Goal: Task Accomplishment & Management: Use online tool/utility

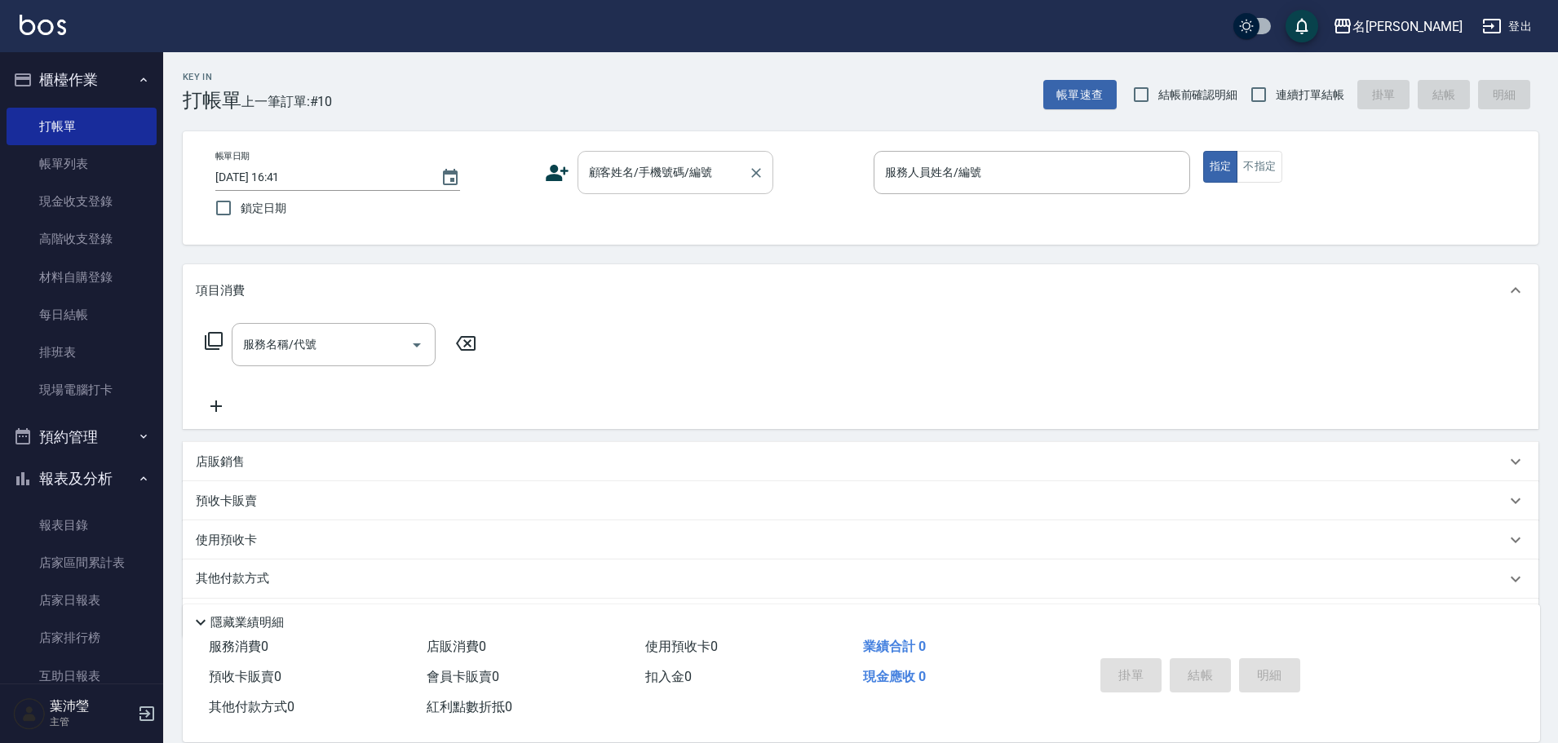
click at [592, 162] on div "顧客姓名/手機號碼/編號 顧客姓名/手機號碼/編號" at bounding box center [676, 172] width 196 height 43
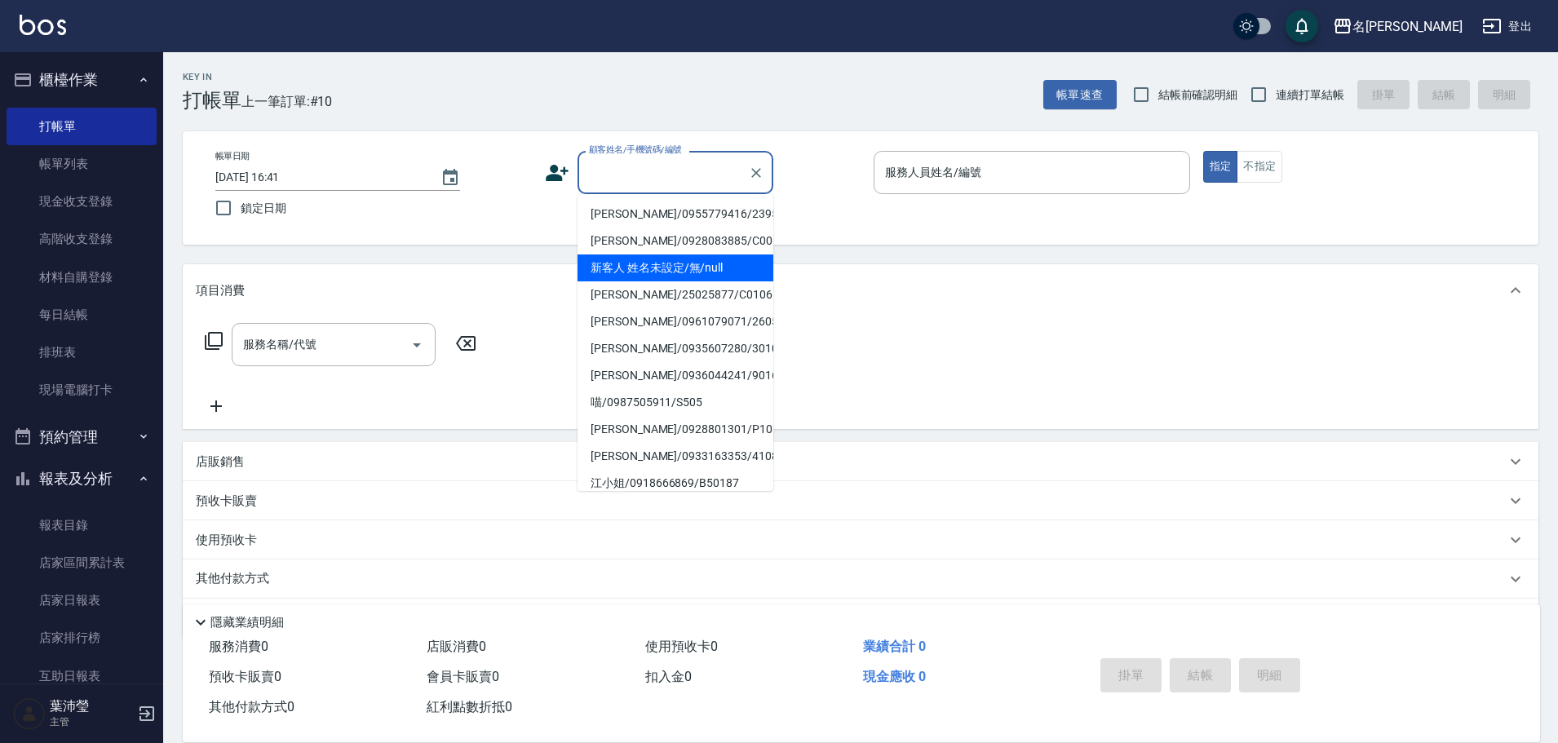
click at [613, 266] on li "新客人 姓名未設定/無/null" at bounding box center [676, 268] width 196 height 27
type input "新客人 姓名未設定/無/null"
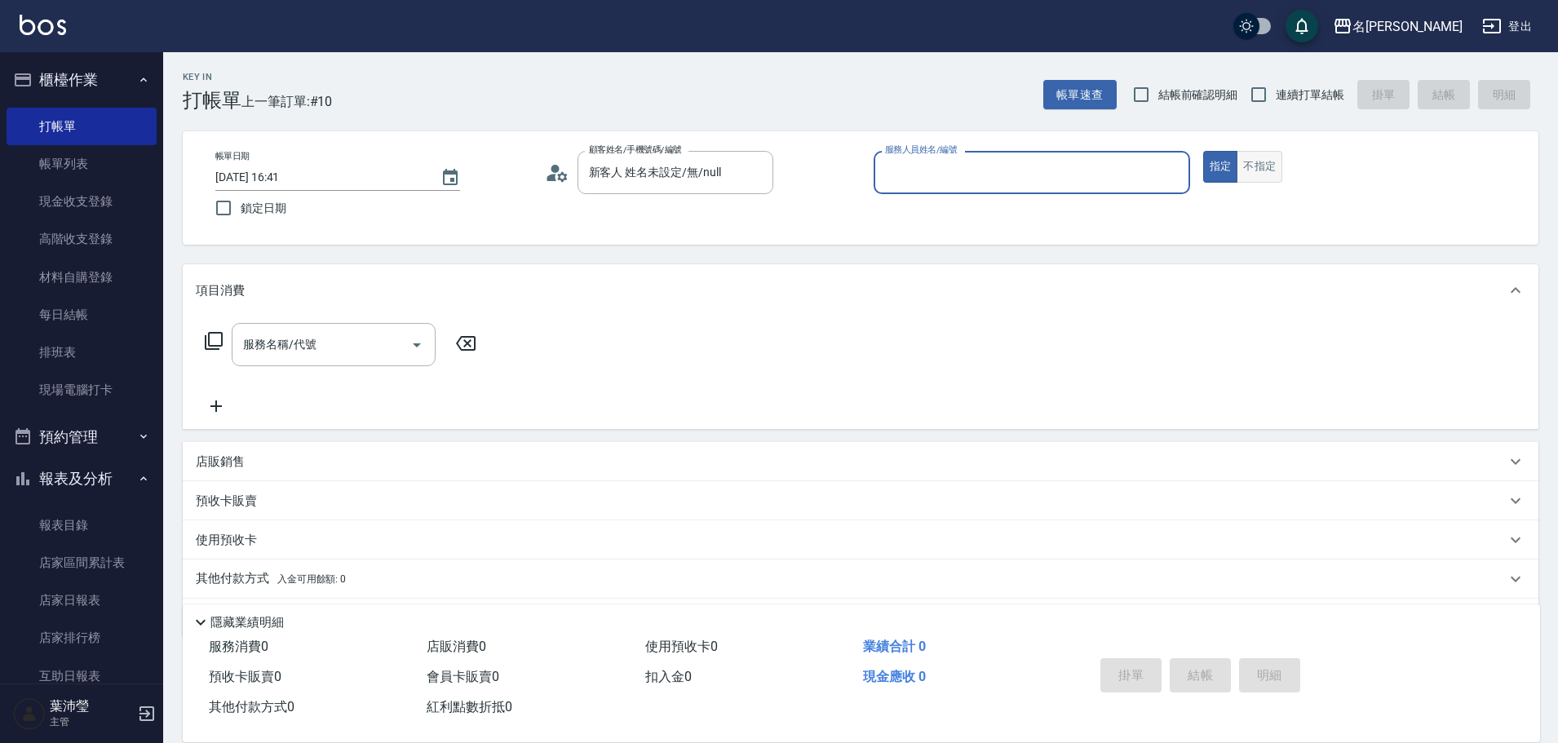
click at [1251, 171] on button "不指定" at bounding box center [1260, 167] width 46 height 32
click at [1134, 166] on input "服務人員姓名/編號" at bounding box center [1032, 172] width 302 height 29
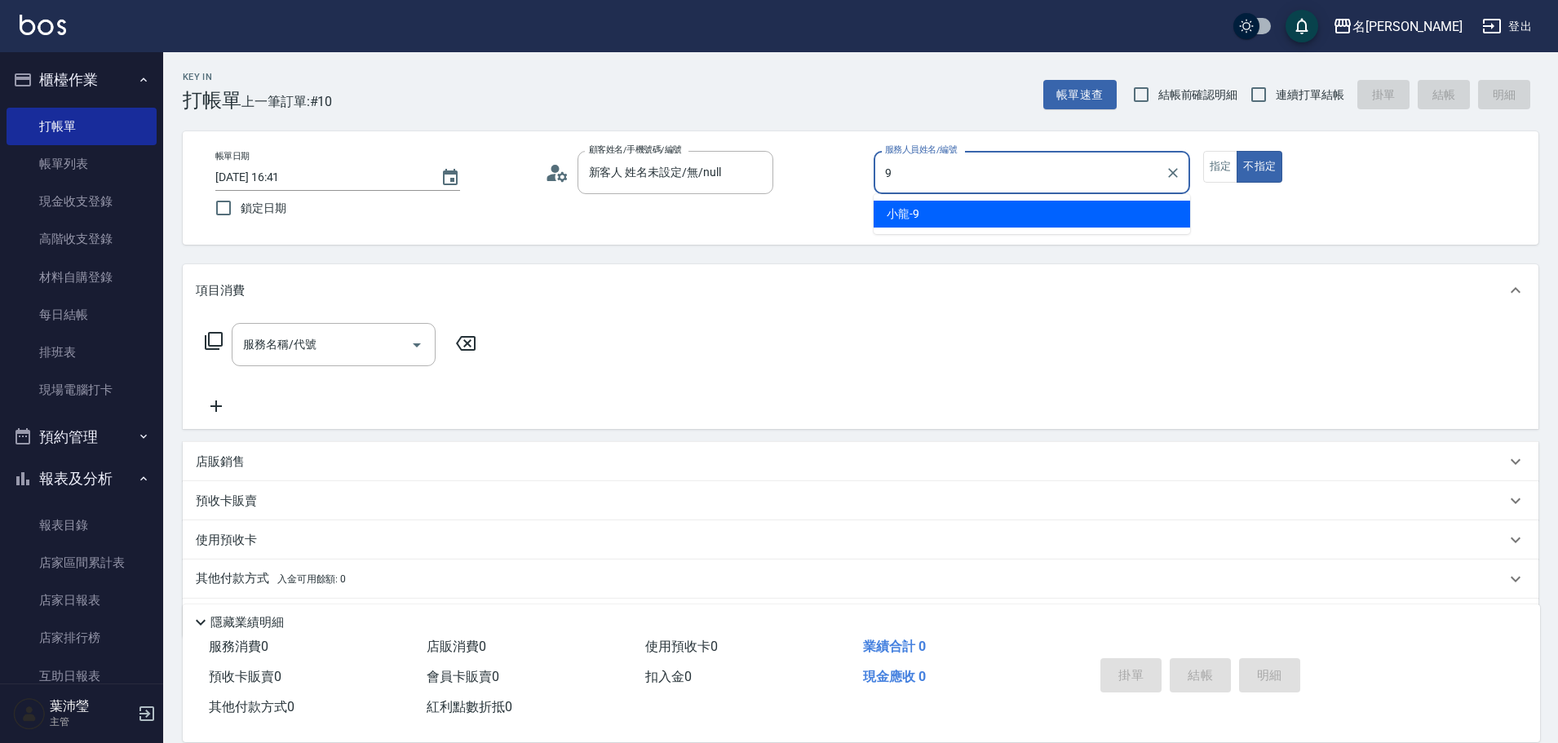
type input "小龍-9"
type button "false"
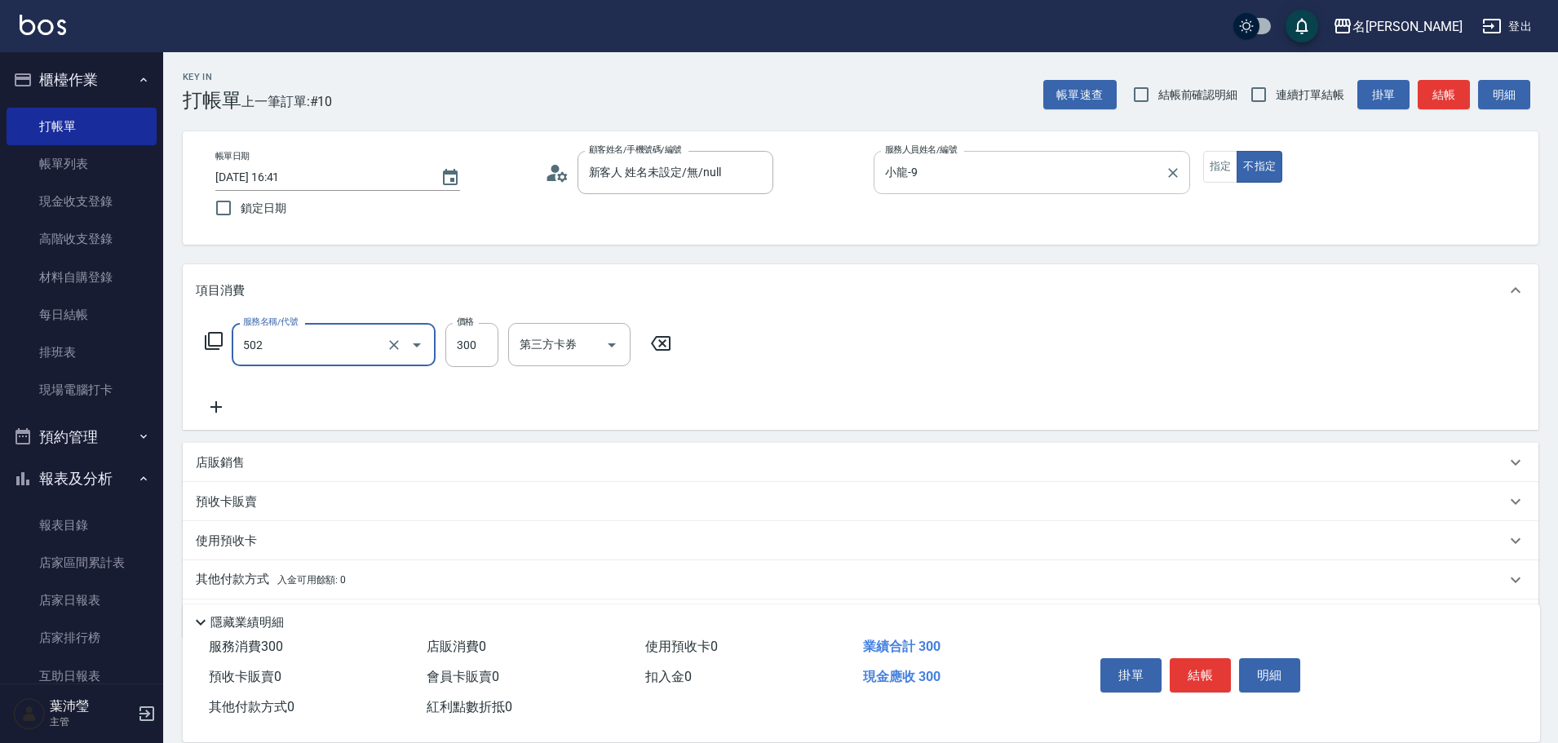
type input "洗髮(502)"
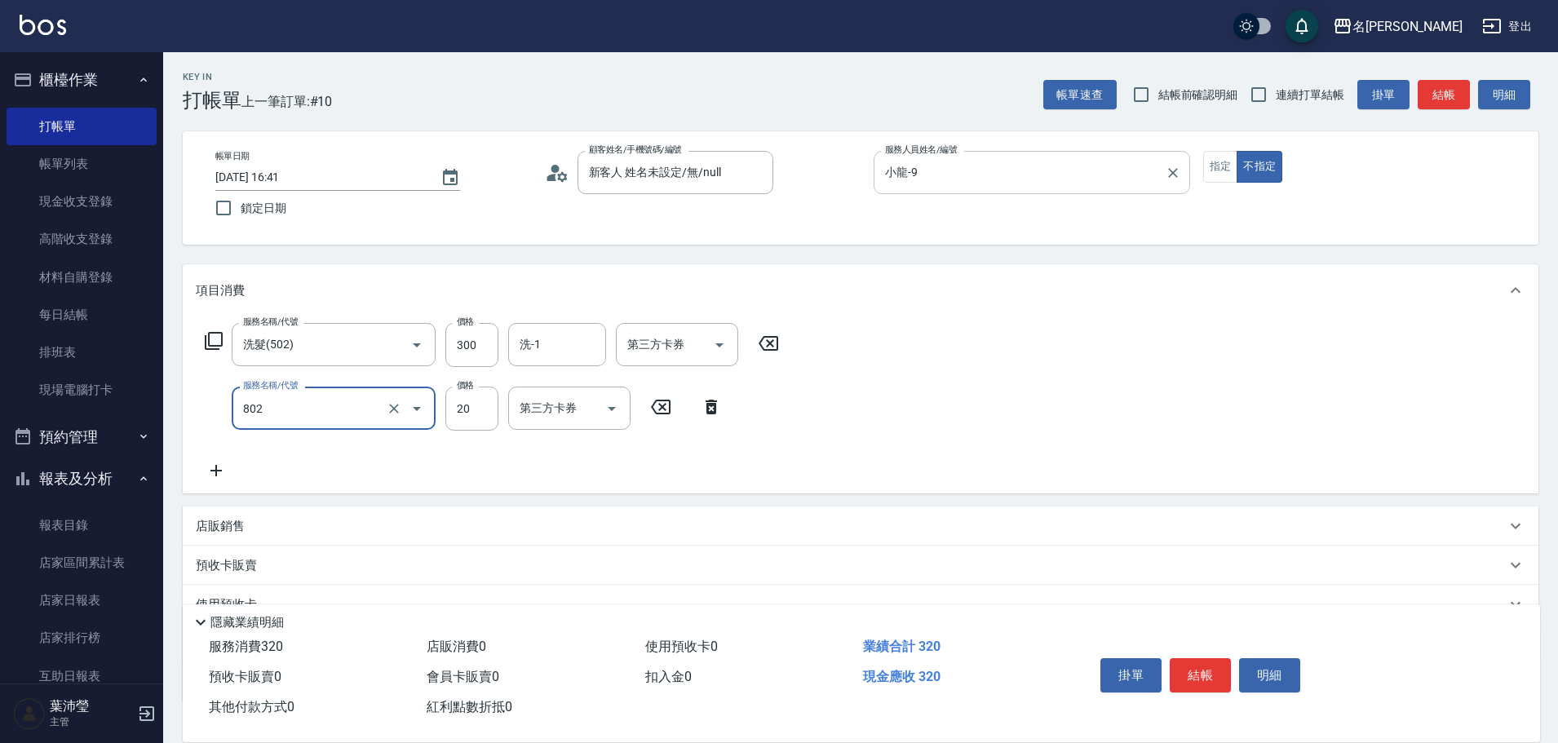
type input "潤絲(802)"
